Goal: Task Accomplishment & Management: Manage account settings

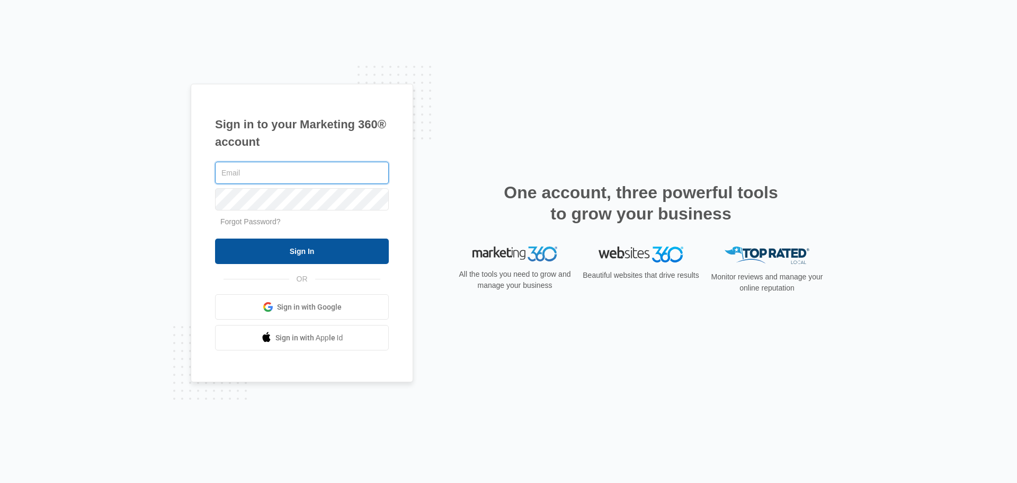
type input "[PERSON_NAME][EMAIL_ADDRESS][DOMAIN_NAME]"
click at [303, 253] on input "Sign In" at bounding box center [302, 250] width 174 height 25
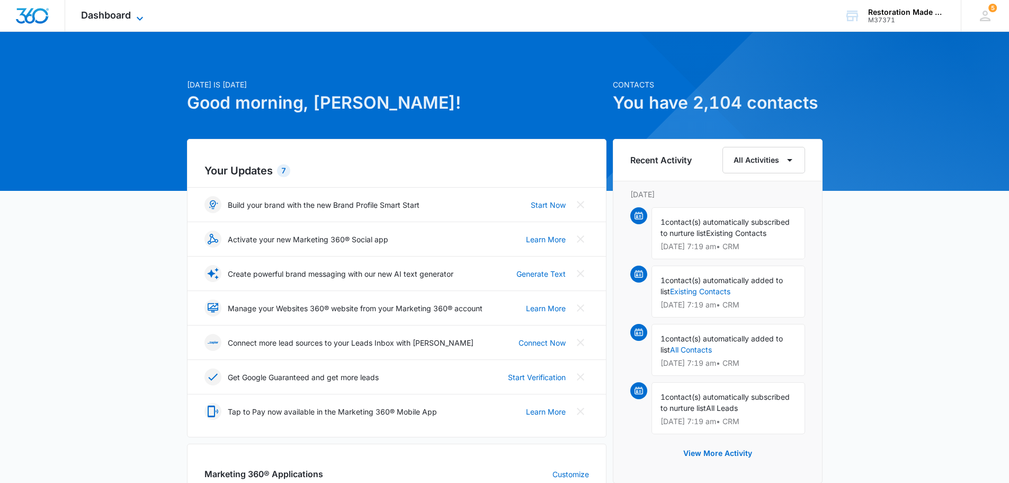
click at [135, 11] on div "Dashboard Apps Reputation Websites Forms CRM Email Social Payments Content Ads …" at bounding box center [113, 15] width 97 height 31
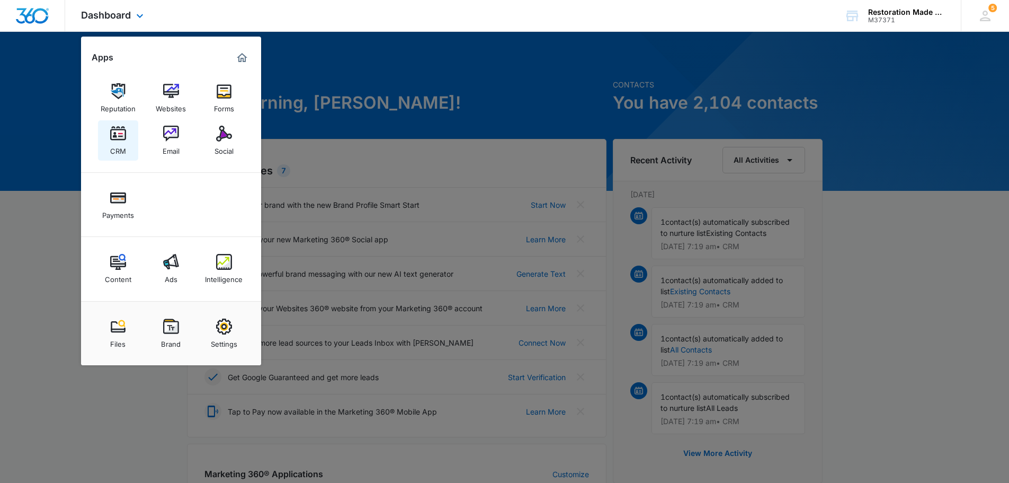
click at [119, 137] on img at bounding box center [118, 134] width 16 height 16
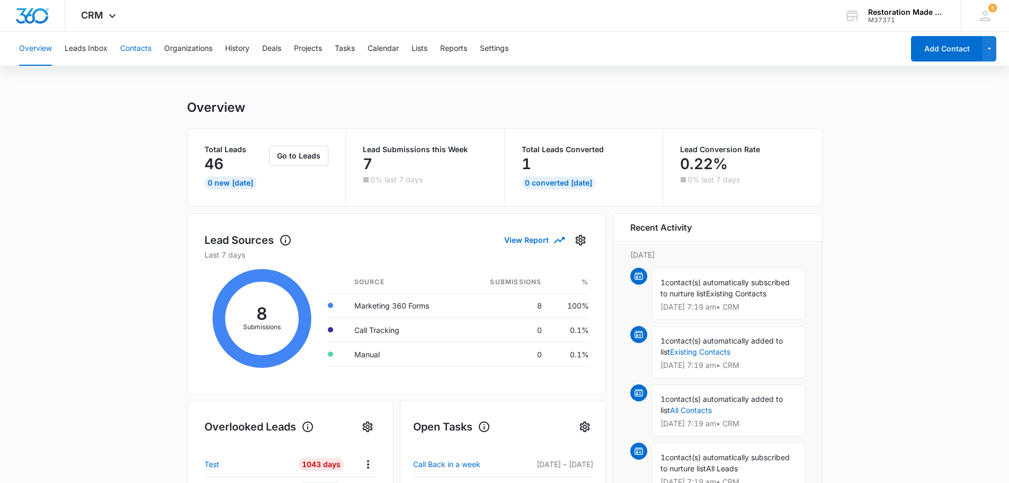
click at [137, 42] on button "Contacts" at bounding box center [135, 49] width 31 height 34
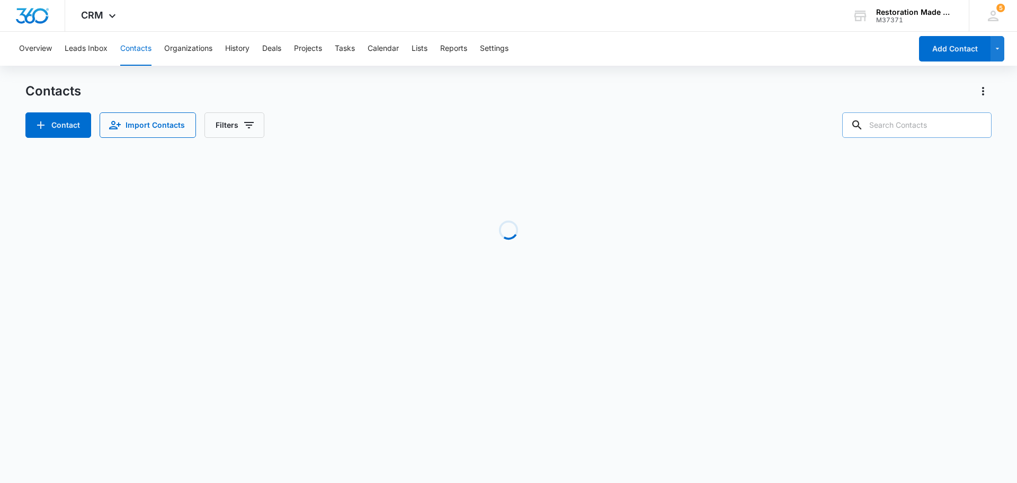
click at [910, 132] on input "text" at bounding box center [916, 124] width 149 height 25
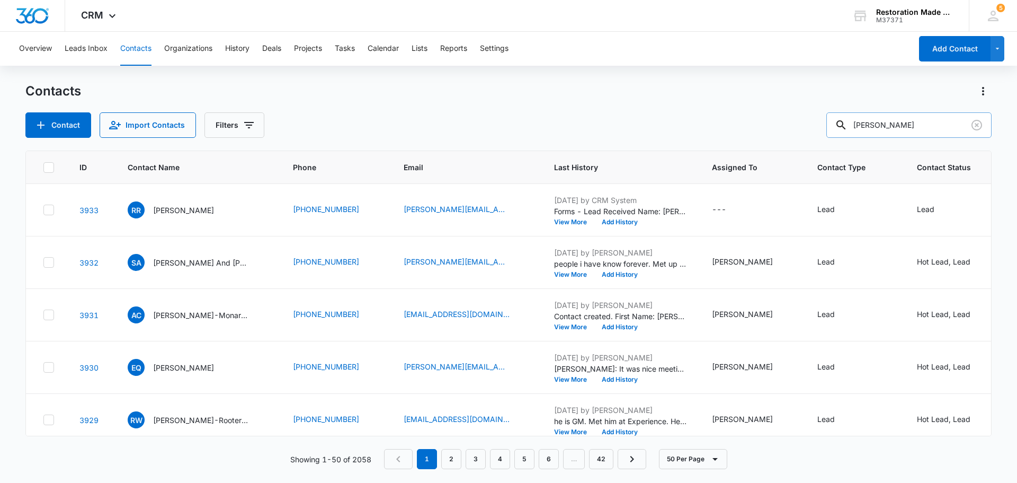
type input "[PERSON_NAME]"
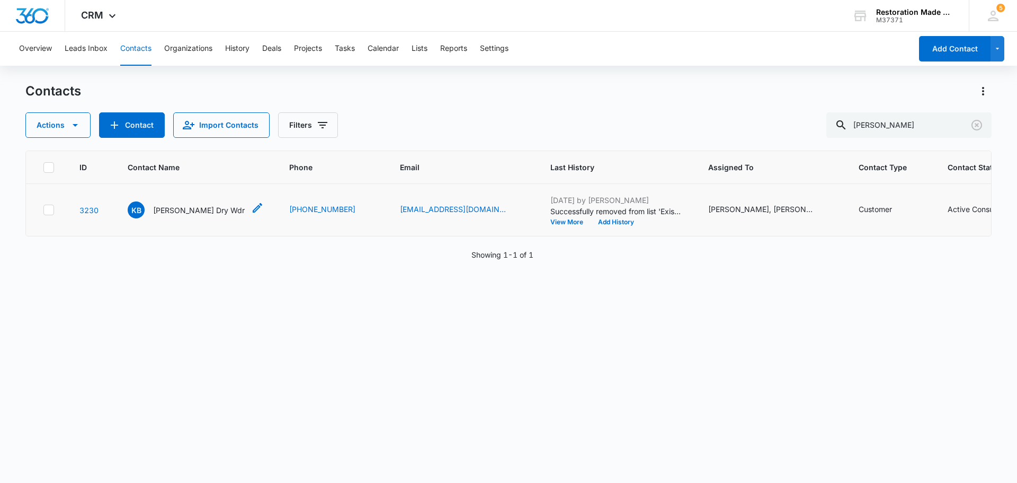
click at [206, 211] on p "[PERSON_NAME] Dry Wdr" at bounding box center [199, 209] width 92 height 11
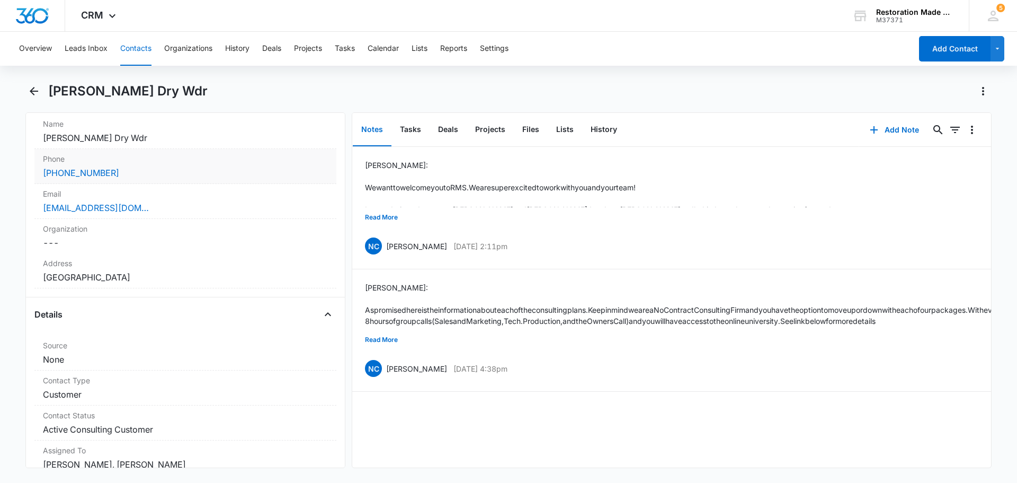
scroll to position [212, 0]
